Goal: Use online tool/utility: Utilize a website feature to perform a specific function

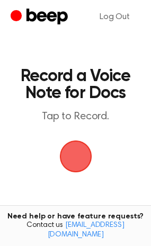
click at [66, 167] on span "button" at bounding box center [76, 157] width 30 height 30
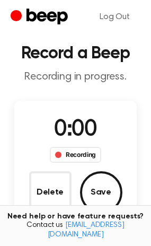
scroll to position [48, 0]
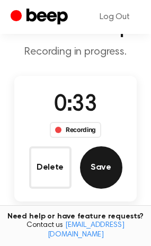
click at [114, 174] on button "Save" at bounding box center [101, 168] width 42 height 42
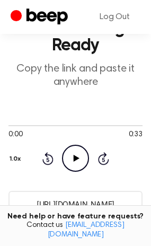
click at [68, 153] on icon "Play Audio" at bounding box center [75, 158] width 27 height 27
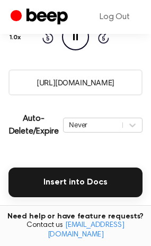
scroll to position [144, 0]
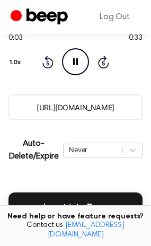
click at [98, 111] on input "[URL][DOMAIN_NAME]" at bounding box center [75, 108] width 134 height 26
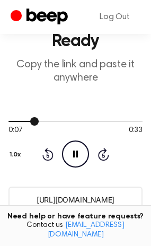
scroll to position [48, 0]
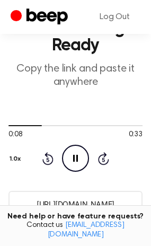
click at [78, 50] on h1 "Your Recording is Ready" at bounding box center [75, 37] width 134 height 34
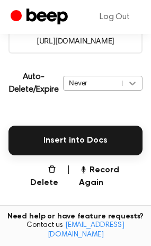
scroll to position [241, 0]
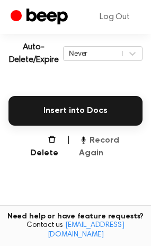
click at [128, 143] on button "Record Again" at bounding box center [111, 146] width 64 height 25
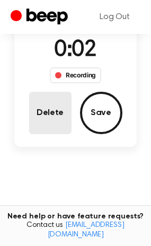
click at [52, 121] on button "Delete" at bounding box center [50, 113] width 42 height 42
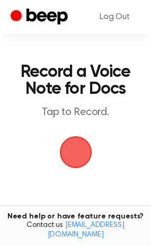
scroll to position [0, 0]
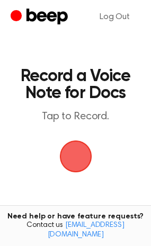
click at [80, 168] on span "button" at bounding box center [76, 157] width 30 height 30
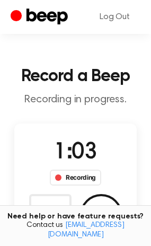
scroll to position [48, 0]
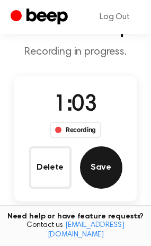
click at [98, 175] on button "Save" at bounding box center [101, 168] width 42 height 42
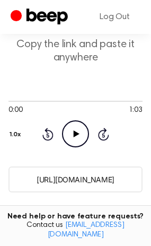
scroll to position [96, 0]
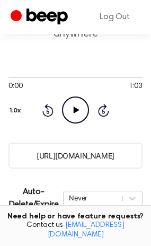
click at [102, 152] on input "[URL][DOMAIN_NAME]" at bounding box center [75, 156] width 134 height 26
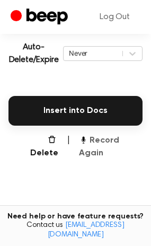
click at [128, 141] on button "Record Again" at bounding box center [111, 146] width 64 height 25
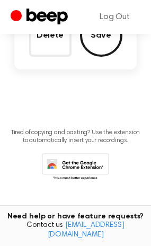
scroll to position [102, 0]
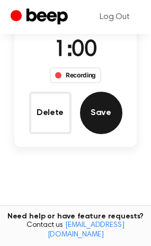
click at [107, 115] on button "Save" at bounding box center [101, 113] width 42 height 42
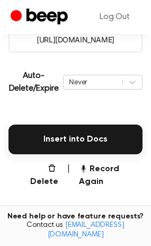
scroll to position [238, 0]
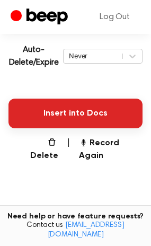
click at [81, 110] on button "Insert into Docs" at bounding box center [75, 114] width 134 height 30
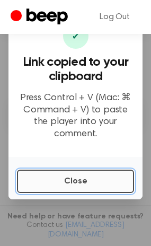
click at [51, 170] on button "Close" at bounding box center [75, 181] width 117 height 23
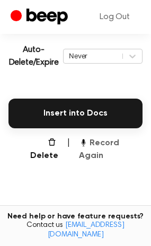
click at [85, 143] on icon "button" at bounding box center [83, 142] width 8 height 8
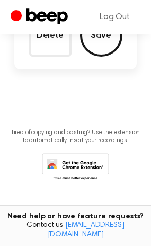
scroll to position [100, 0]
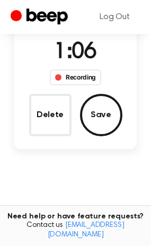
click at [85, 143] on div "1:06 Recording Delete Save" at bounding box center [75, 86] width 123 height 126
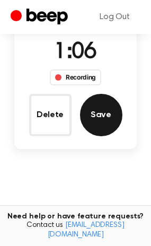
click at [99, 125] on button "Save" at bounding box center [101, 115] width 42 height 42
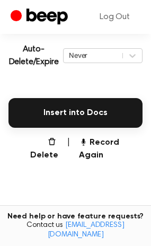
scroll to position [238, 0]
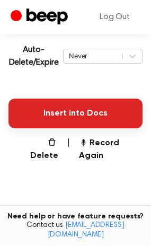
click at [75, 100] on button "Insert into Docs" at bounding box center [75, 114] width 134 height 30
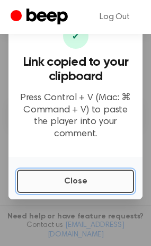
click at [108, 176] on button "Close" at bounding box center [75, 181] width 117 height 23
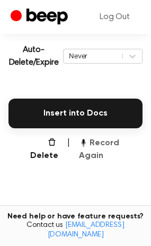
click at [125, 138] on button "Record Again" at bounding box center [111, 149] width 64 height 25
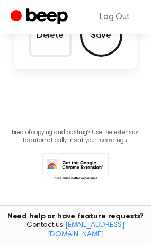
scroll to position [100, 0]
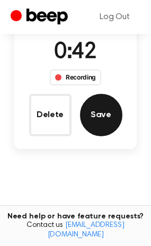
click at [117, 116] on button "Save" at bounding box center [101, 115] width 42 height 42
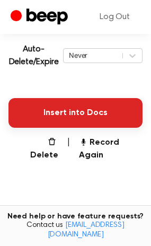
scroll to position [238, 0]
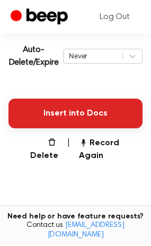
click at [114, 102] on button "Insert into Docs" at bounding box center [75, 114] width 134 height 30
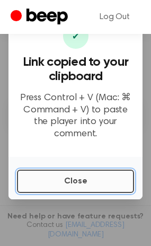
click at [71, 183] on button "Close" at bounding box center [75, 181] width 117 height 23
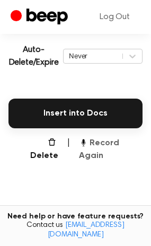
click at [117, 137] on button "Record Again" at bounding box center [111, 149] width 64 height 25
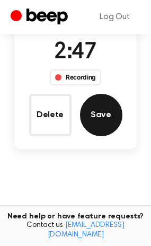
click at [105, 122] on button "Save" at bounding box center [101, 115] width 42 height 42
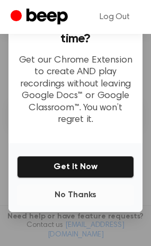
scroll to position [121, 0]
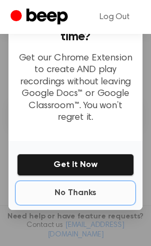
click at [96, 193] on button "No Thanks" at bounding box center [75, 193] width 117 height 21
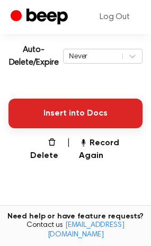
click at [106, 105] on button "Insert into Docs" at bounding box center [75, 114] width 134 height 30
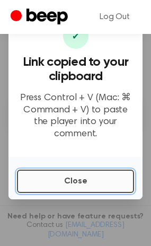
click at [53, 185] on button "Close" at bounding box center [75, 181] width 117 height 23
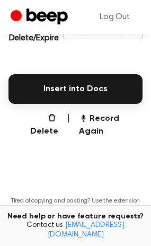
scroll to position [287, 0]
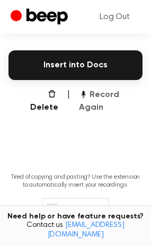
click at [136, 91] on button "Record Again" at bounding box center [111, 101] width 64 height 25
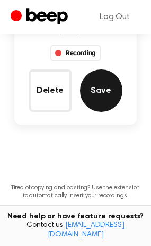
scroll to position [100, 0]
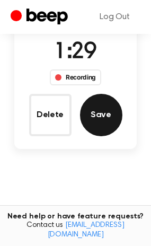
click at [114, 124] on button "Save" at bounding box center [101, 115] width 42 height 42
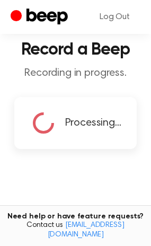
click at [41, 46] on h1 "Record a Beep" at bounding box center [75, 49] width 134 height 17
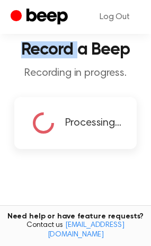
click at [41, 46] on h1 "Record a Beep" at bounding box center [75, 49] width 134 height 17
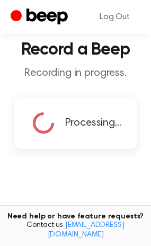
click at [68, 60] on header "Record a Beep Recording in progress." at bounding box center [75, 60] width 134 height 39
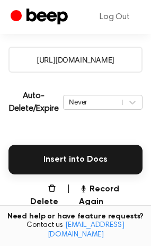
scroll to position [193, 0]
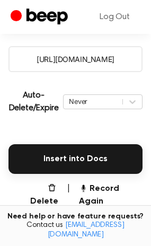
click at [89, 157] on button "Insert into Docs" at bounding box center [75, 159] width 134 height 30
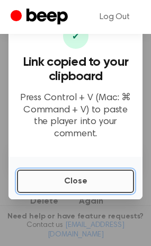
click at [70, 176] on button "Close" at bounding box center [75, 181] width 117 height 23
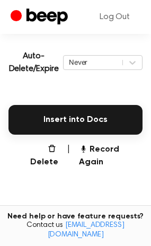
scroll to position [289, 0]
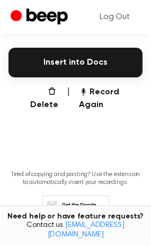
click at [131, 94] on button "Record Again" at bounding box center [111, 98] width 64 height 25
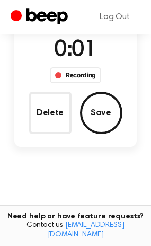
scroll to position [54, 0]
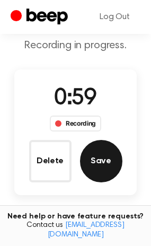
click at [113, 164] on button "Save" at bounding box center [101, 161] width 42 height 42
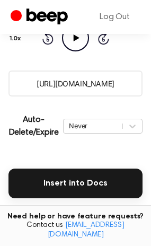
scroll to position [193, 0]
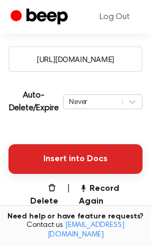
click at [77, 160] on button "Insert into Docs" at bounding box center [75, 159] width 134 height 30
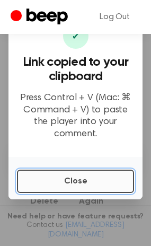
click at [30, 183] on button "Close" at bounding box center [75, 181] width 117 height 23
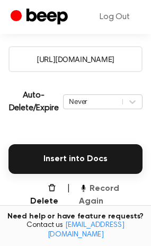
click at [112, 187] on button "Record Again" at bounding box center [111, 195] width 64 height 25
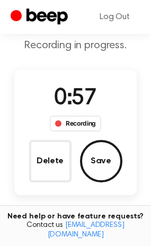
click at [104, 182] on div "0:57 Recording Delete Save" at bounding box center [75, 133] width 123 height 126
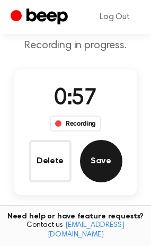
click at [106, 172] on button "Save" at bounding box center [101, 161] width 42 height 42
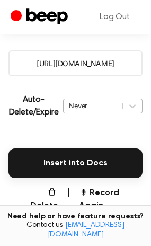
scroll to position [193, 0]
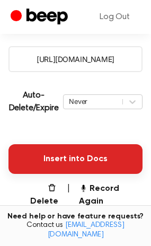
click at [111, 153] on button "Insert into Docs" at bounding box center [75, 159] width 134 height 30
